Goal: Information Seeking & Learning: Find specific fact

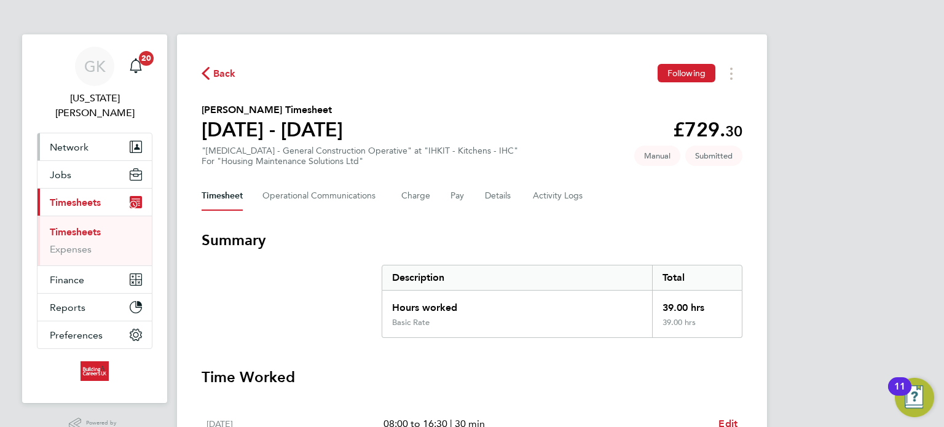
click at [98, 137] on button "Network" at bounding box center [95, 146] width 114 height 27
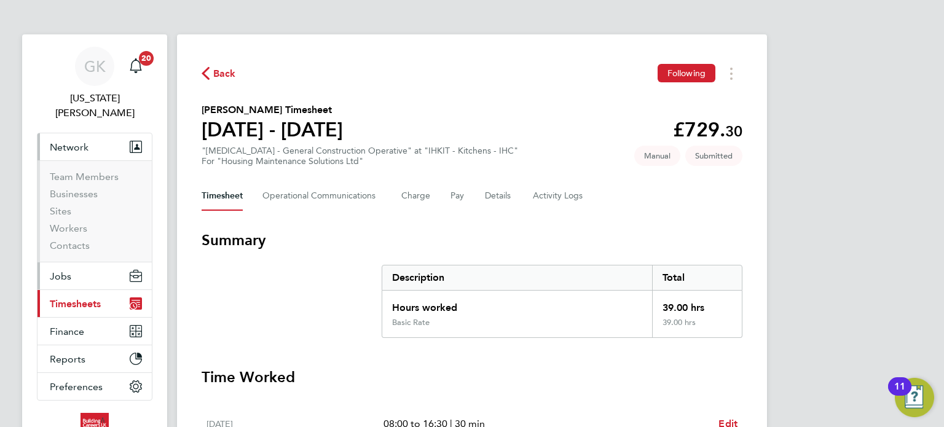
click at [87, 263] on button "Jobs" at bounding box center [95, 276] width 114 height 27
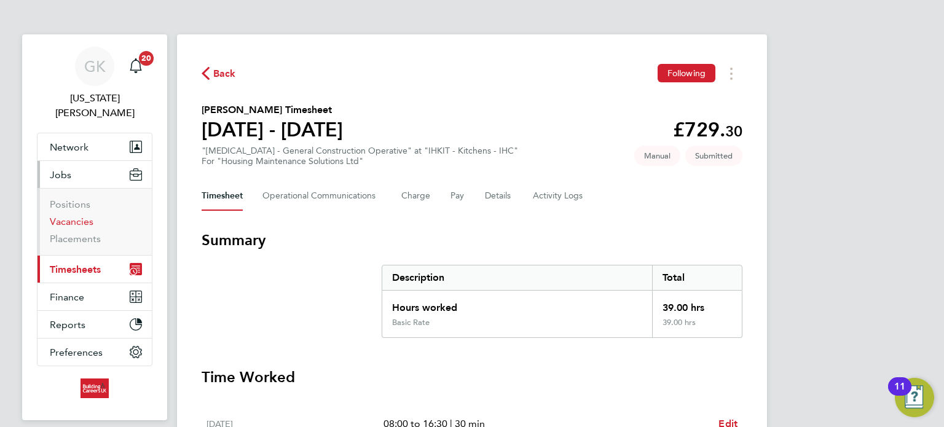
click at [74, 216] on link "Vacancies" at bounding box center [72, 222] width 44 height 12
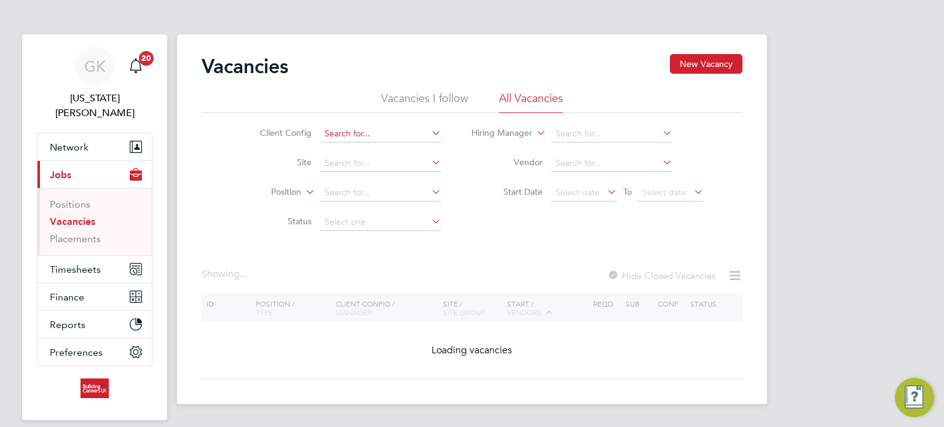
click at [363, 132] on input at bounding box center [380, 133] width 121 height 17
type input "o"
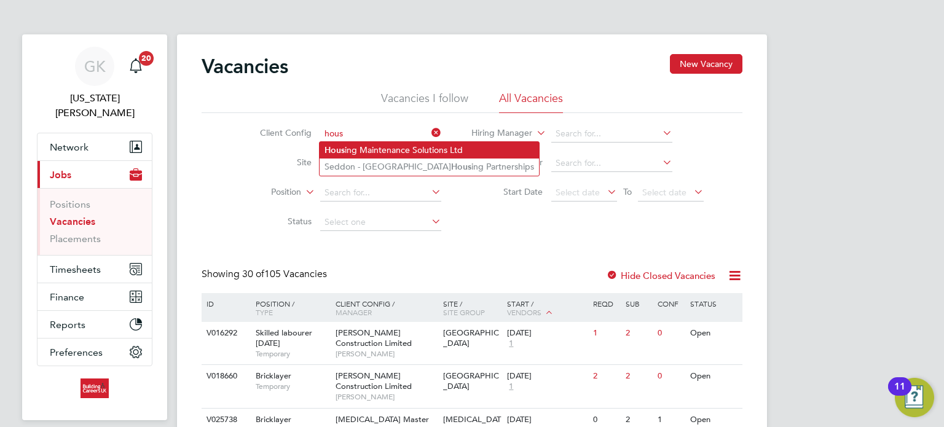
click at [366, 151] on li "Hous ing Maintenance Solutions Ltd" at bounding box center [429, 150] width 219 height 17
type input "Housing Maintenance Solutions Ltd"
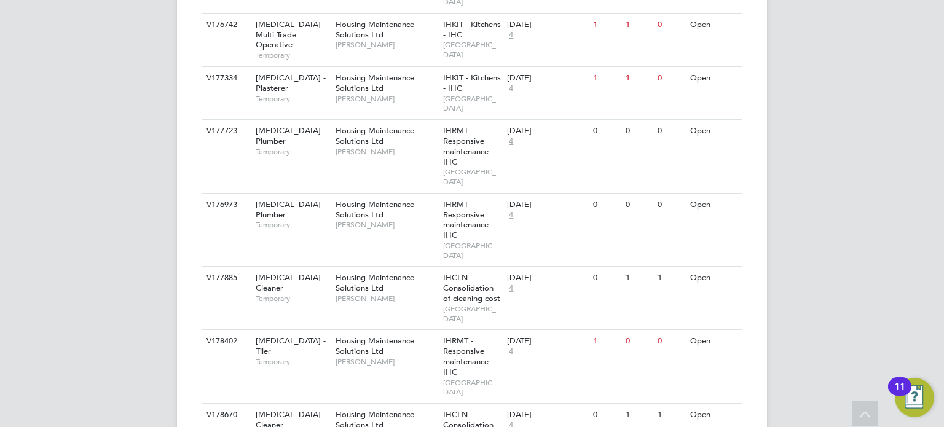
scroll to position [1599, 0]
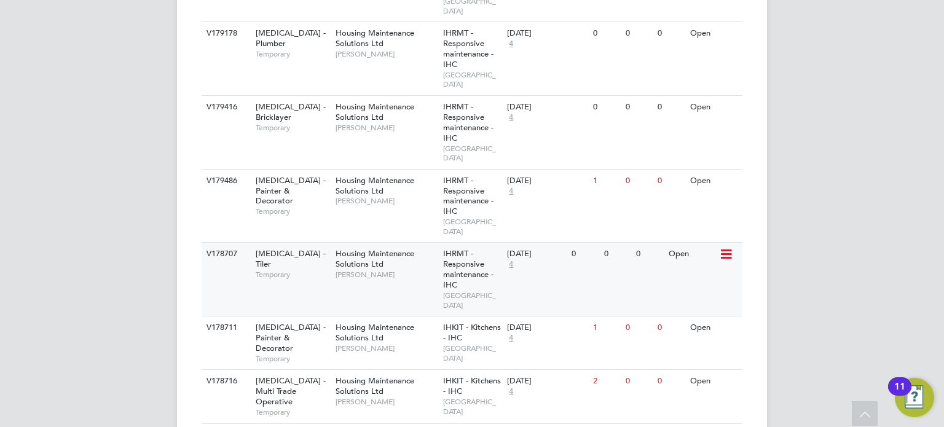
scroll to position [2274, 0]
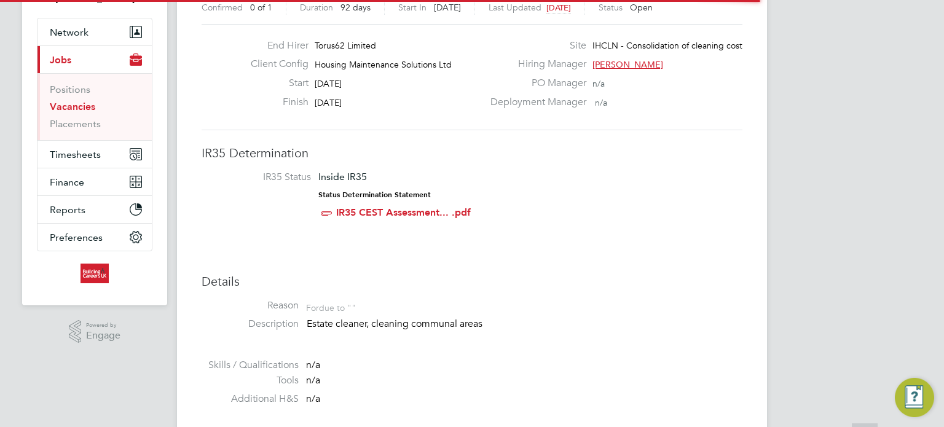
scroll to position [123, 0]
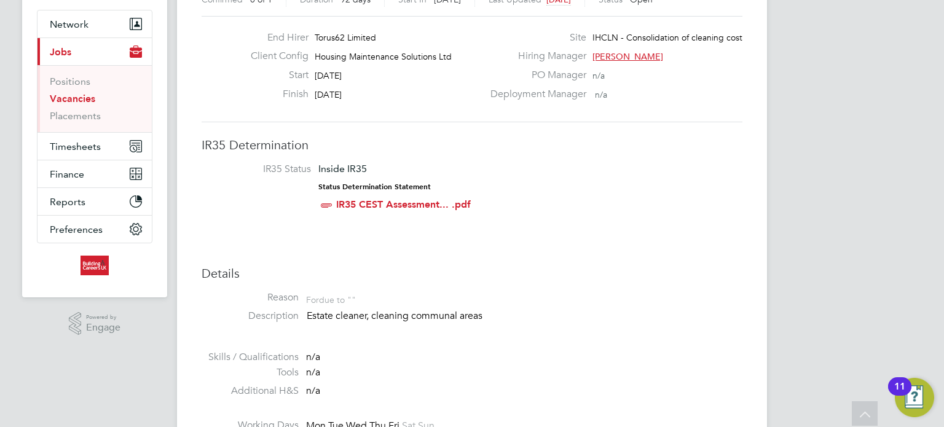
click at [432, 312] on p "Estate cleaner, cleaning communal areas" at bounding box center [525, 316] width 436 height 13
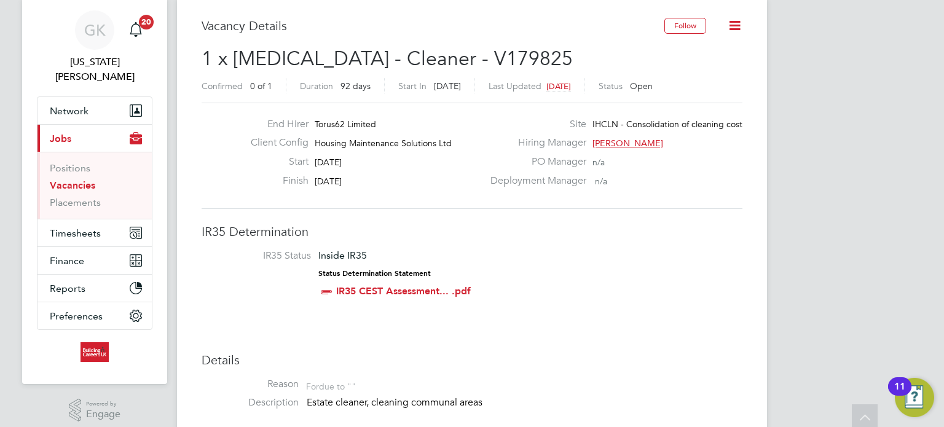
scroll to position [0, 0]
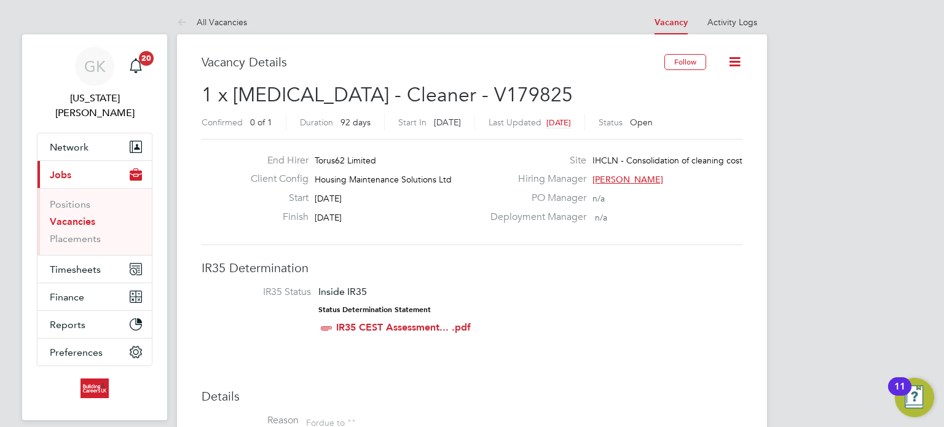
click at [376, 86] on span "1 x [MEDICAL_DATA] - Cleaner - V179825" at bounding box center [387, 95] width 371 height 24
click at [411, 88] on span "1 x [MEDICAL_DATA] - Cleaner - V179825" at bounding box center [387, 95] width 371 height 24
copy span "V179825"
click at [77, 133] on button "Network" at bounding box center [95, 146] width 114 height 27
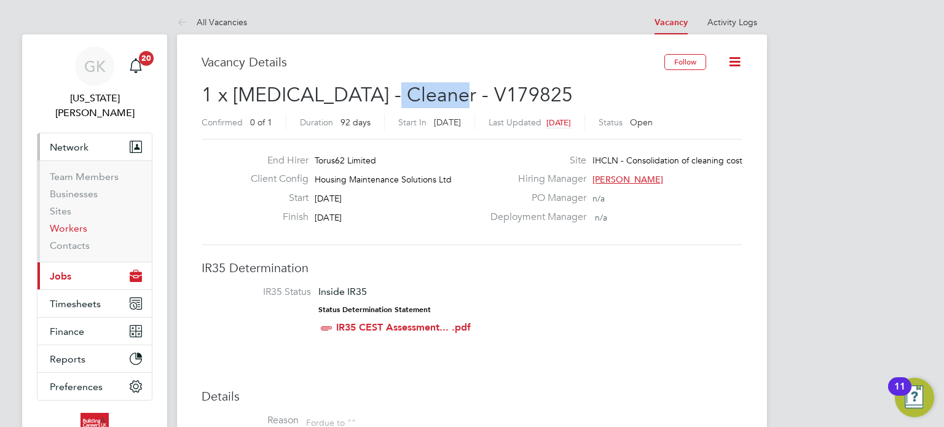
click at [74, 223] on link "Workers" at bounding box center [69, 229] width 38 height 12
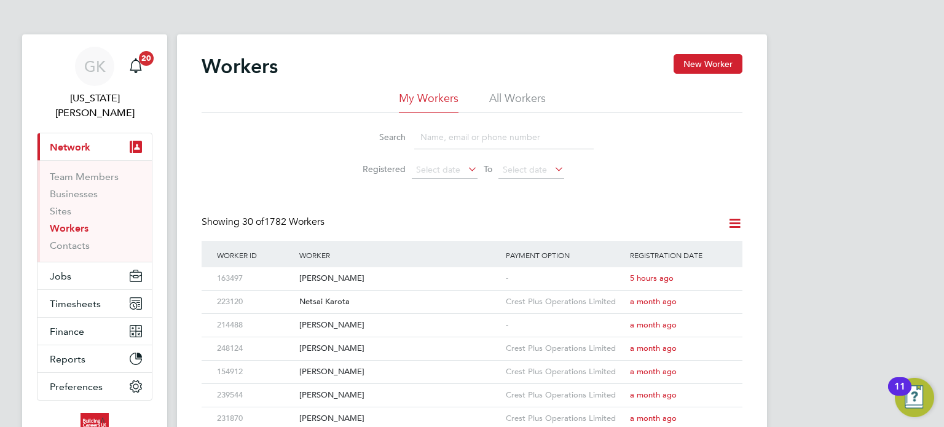
click at [38, 133] on button "Current page: Network" at bounding box center [95, 146] width 114 height 27
